Goal: Information Seeking & Learning: Learn about a topic

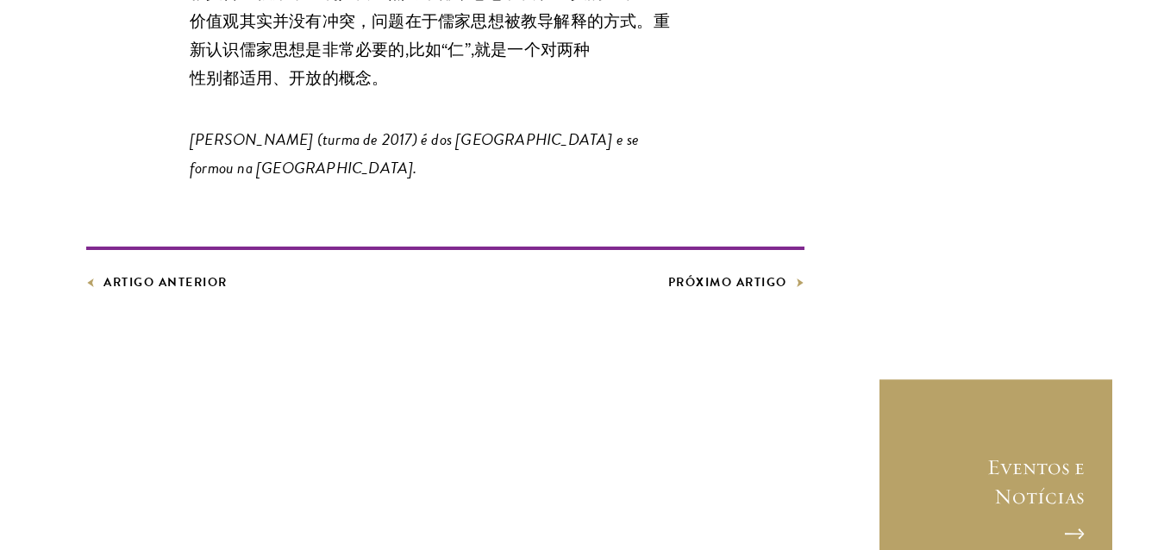
scroll to position [9589, 0]
drag, startPoint x: 257, startPoint y: 313, endPoint x: 185, endPoint y: 279, distance: 79.1
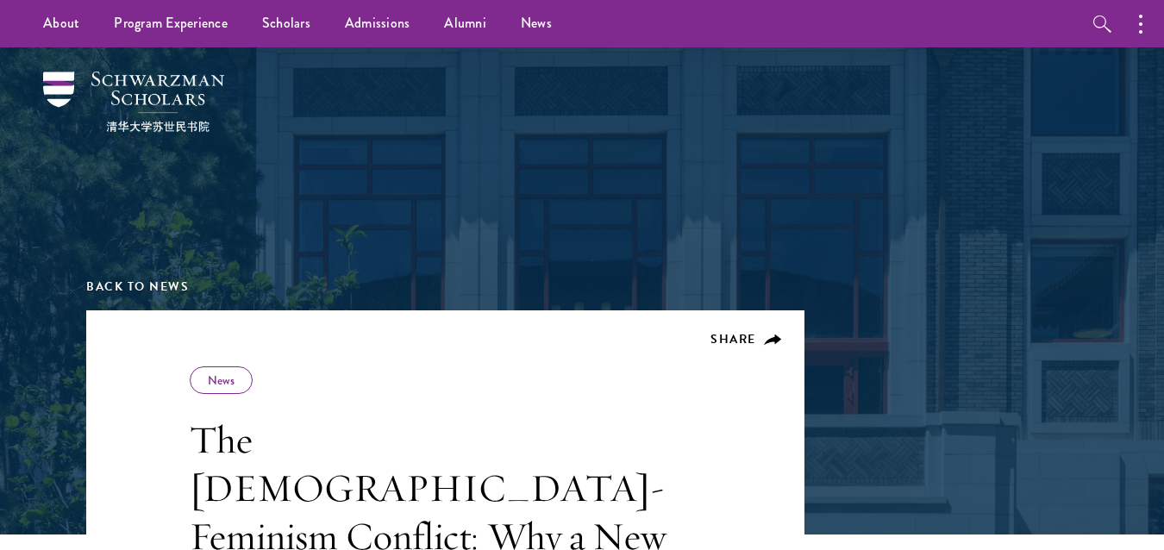
click at [235, 189] on div "Back to News" at bounding box center [582, 178] width 992 height 263
drag, startPoint x: 108, startPoint y: 132, endPoint x: 183, endPoint y: 132, distance: 75.0
click at [183, 132] on div "Back to News" at bounding box center [582, 178] width 992 height 263
click at [160, 129] on img at bounding box center [133, 102] width 181 height 60
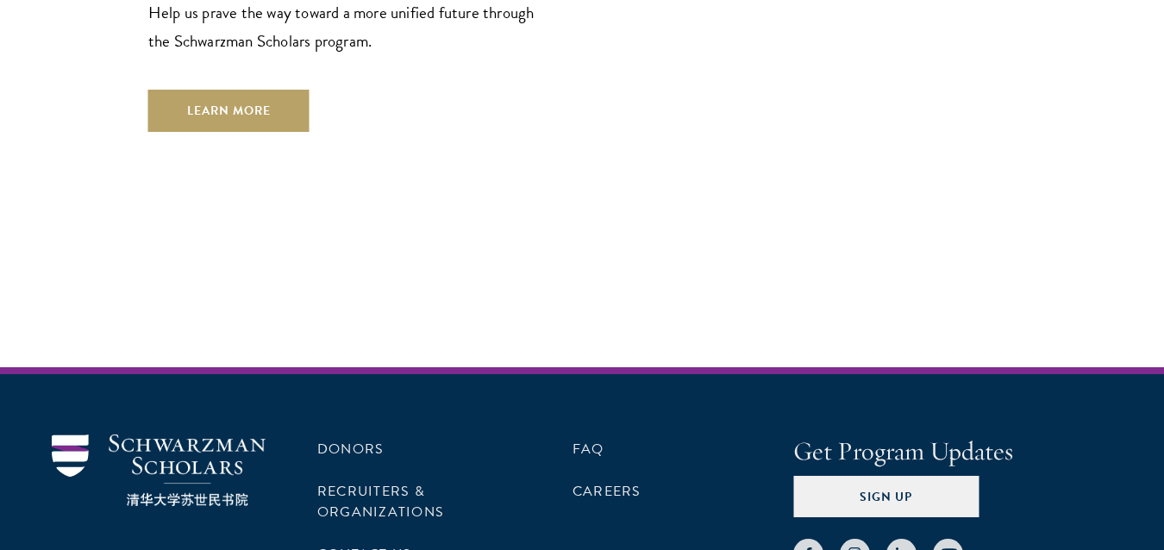
scroll to position [5135, 0]
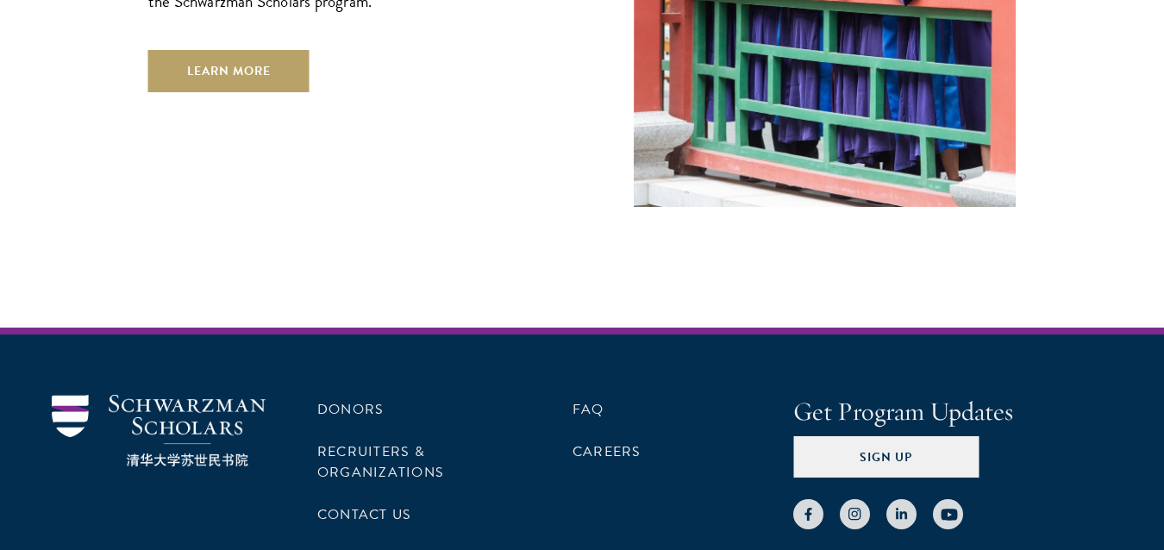
drag, startPoint x: 163, startPoint y: 333, endPoint x: 348, endPoint y: 436, distance: 212.4
click at [348, 436] on div "Donors Recruiters & Organizations Contact Us FAQ Careers Get Program Updates Si…" at bounding box center [582, 502] width 1164 height 349
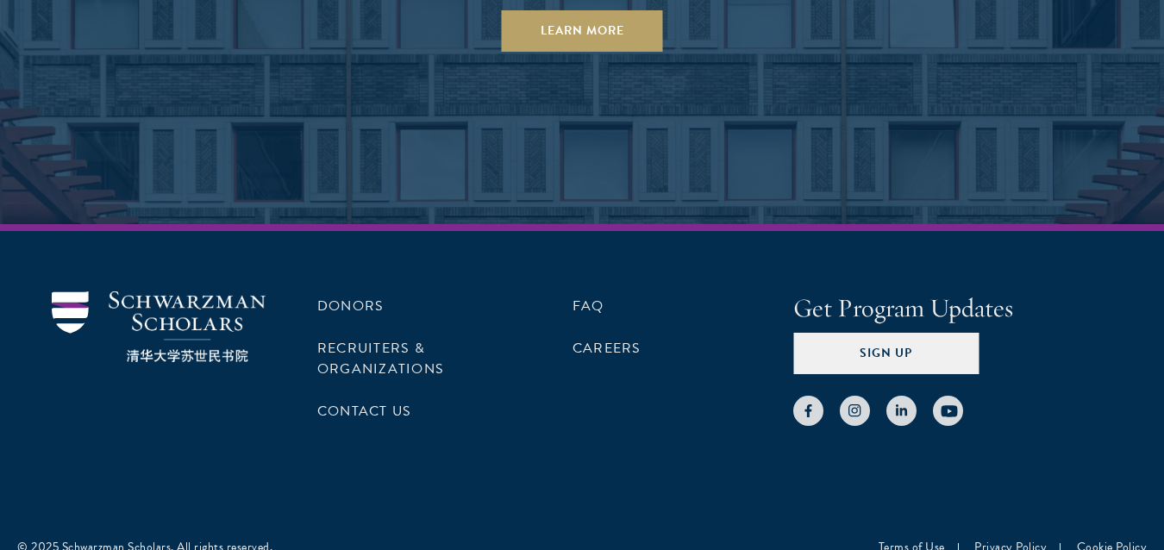
scroll to position [3623, 0]
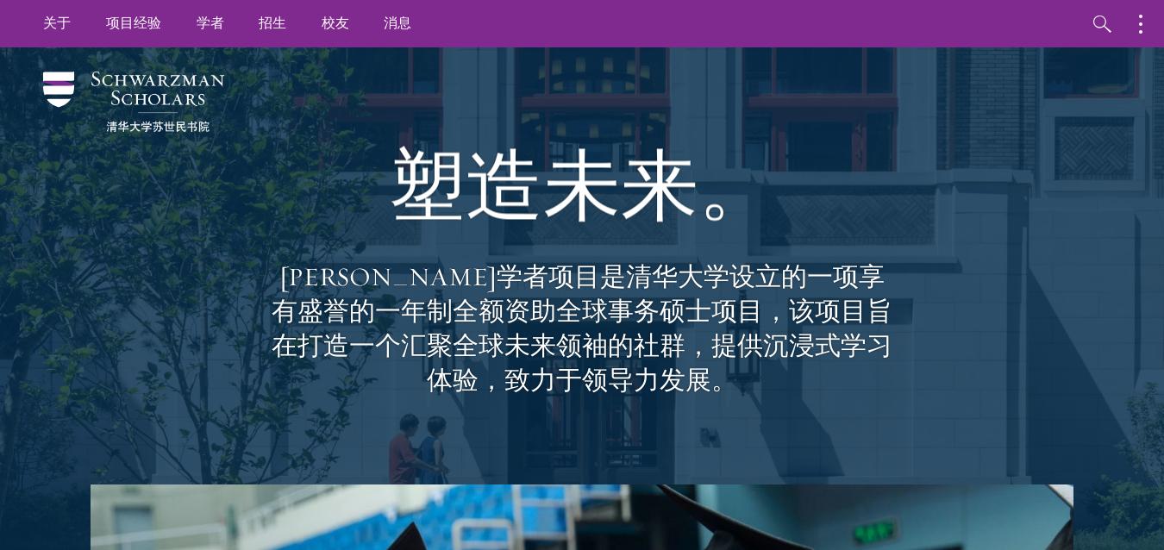
click at [480, 265] on font "苏世民学者项目是清华大学设立的一项享有盛誉的一年制全额资助全球事务硕士项目，该项目旨在打造一个汇聚全球未来领袖的社群，提供沉浸式学习体验，致力于领导力发展。" at bounding box center [582, 328] width 621 height 136
drag, startPoint x: 481, startPoint y: 267, endPoint x: 662, endPoint y: 262, distance: 181.2
click at [662, 262] on font "苏世民学者项目是清华大学设立的一项享有盛誉的一年制全额资助全球事务硕士项目，该项目旨在打造一个汇聚全球未来领袖的社群，提供沉浸式学习体验，致力于领导力发展。" at bounding box center [582, 328] width 621 height 136
copy font "清华大学设立的"
click at [273, 275] on div "塑造未来。 苏世民学者项目是清华大学设立的一项享有盛誉的一年制全额资助全球事务硕士项目，该项目旨在打造一个汇聚全球未来领袖的社群，提供沉浸式学习体验，致力于领…" at bounding box center [582, 265] width 992 height 437
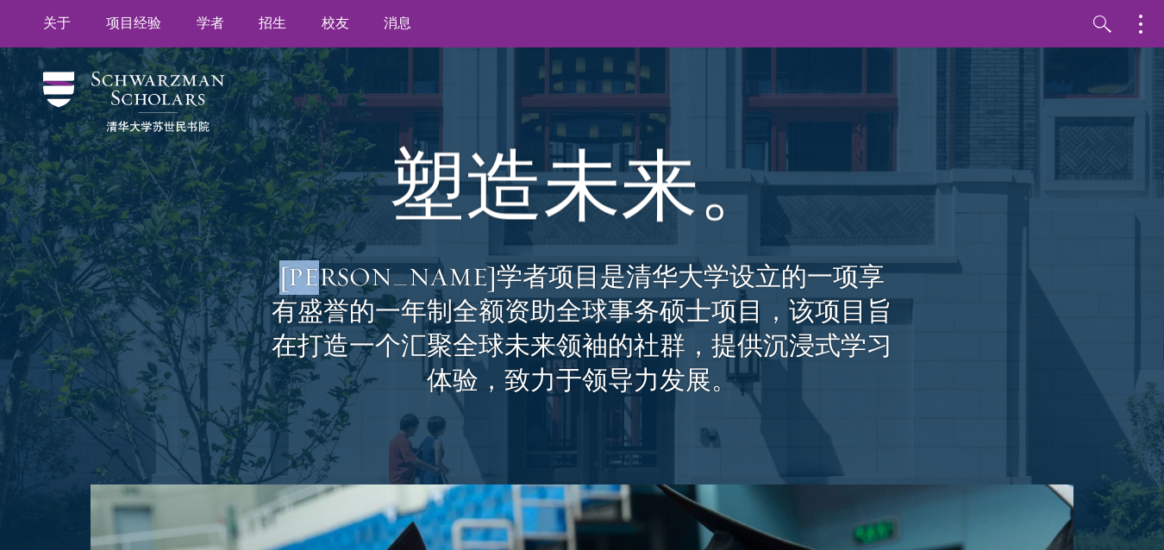
copy font "苏世民"
drag, startPoint x: 282, startPoint y: 264, endPoint x: 340, endPoint y: 266, distance: 57.8
click at [340, 266] on font "苏世民学者项目是清华大学设立的一项享有盛誉的一年制全额资助全球事务硕士项目，该项目旨在打造一个汇聚全球未来领袖的社群，提供沉浸式学习体验，致力于领导力发展。" at bounding box center [582, 328] width 621 height 136
click at [337, 92] on div "塑造未来。 苏世民学者项目是清华大学设立的一项享有盛誉的一年制全额资助全球事务硕士项目，该项目旨在打造一个汇聚全球未来领袖的社群，提供沉浸式学习体验，致力于领…" at bounding box center [582, 265] width 621 height 437
drag, startPoint x: 463, startPoint y: 96, endPoint x: 503, endPoint y: 84, distance: 41.5
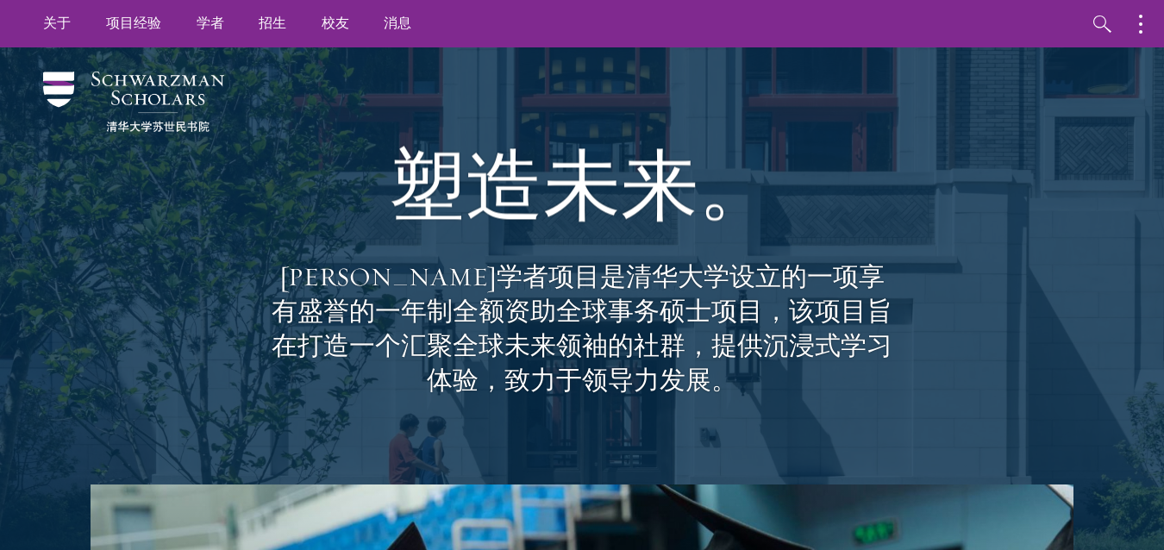
click at [463, 95] on div "塑造未来。 苏世民学者项目是清华大学设立的一项享有盛誉的一年制全额资助全球事务硕士项目，该项目旨在打造一个汇聚全球未来领袖的社群，提供沉浸式学习体验，致力于领…" at bounding box center [582, 265] width 621 height 437
click at [1138, 13] on button "button" at bounding box center [1145, 23] width 38 height 47
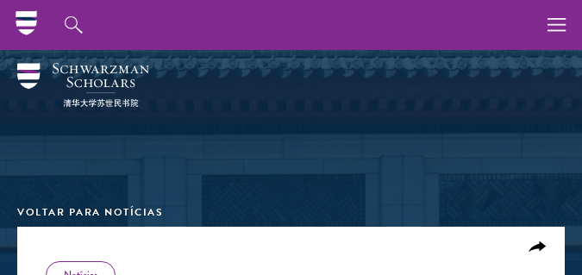
scroll to position [8299, 0]
